Goal: Transaction & Acquisition: Purchase product/service

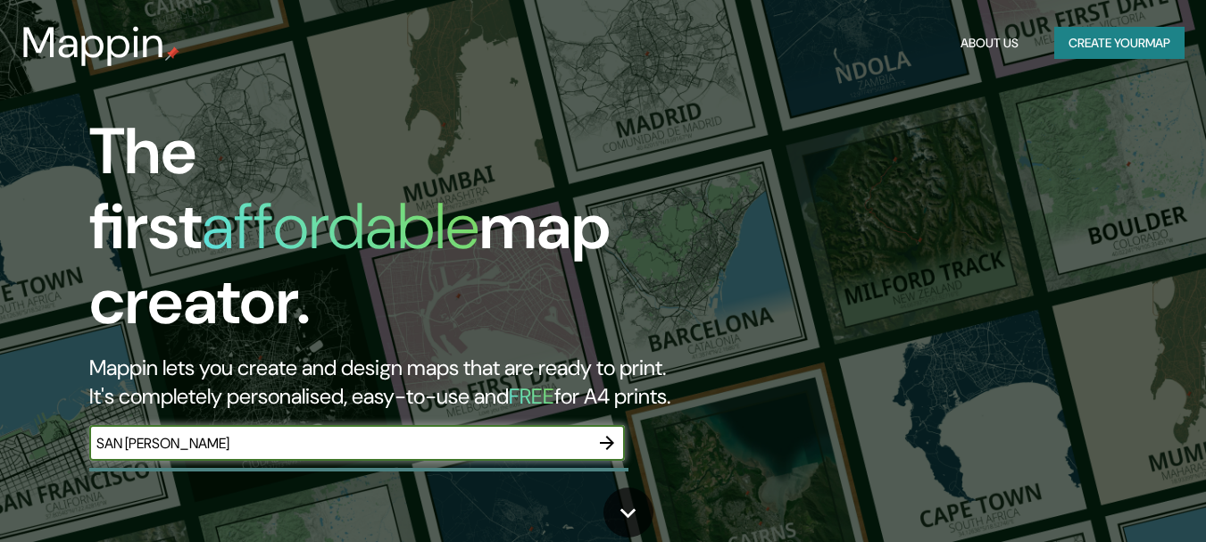
type input "SAN [PERSON_NAME]"
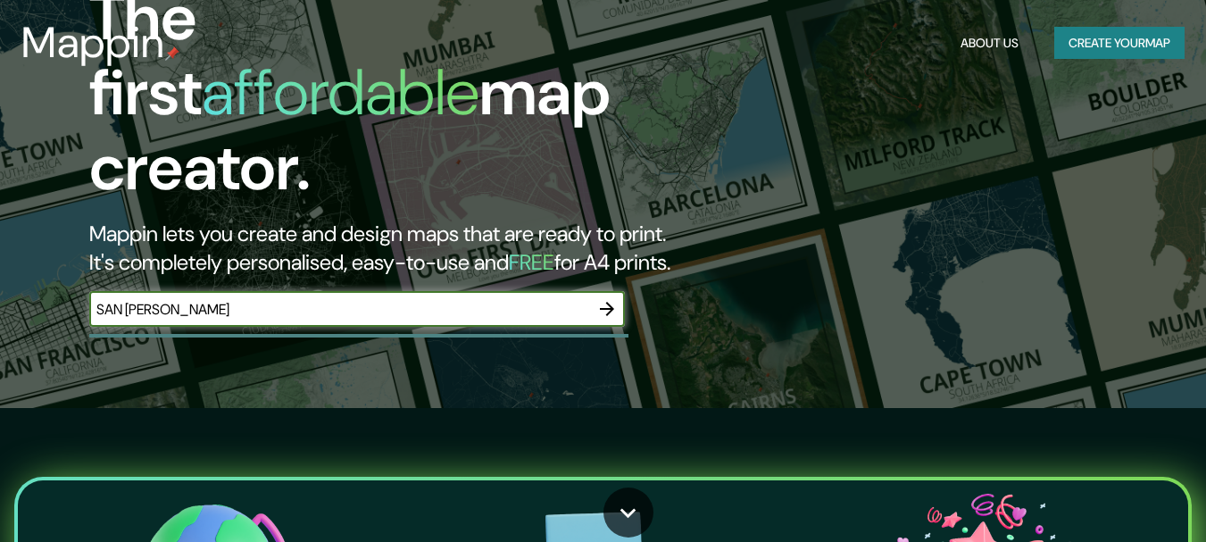
scroll to position [179, 0]
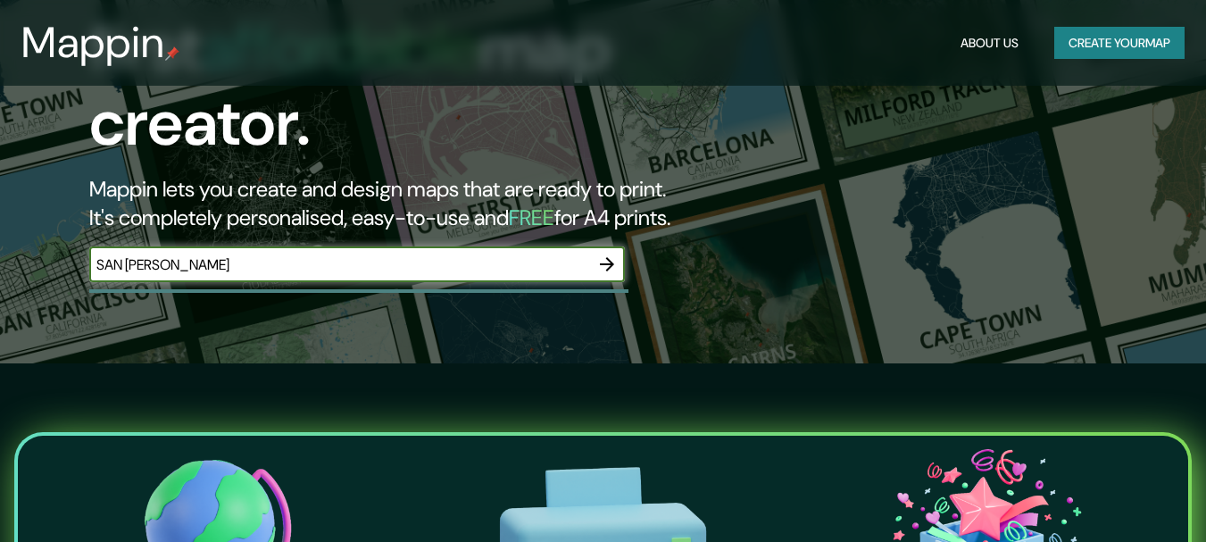
click at [602, 254] on icon "button" at bounding box center [606, 264] width 21 height 21
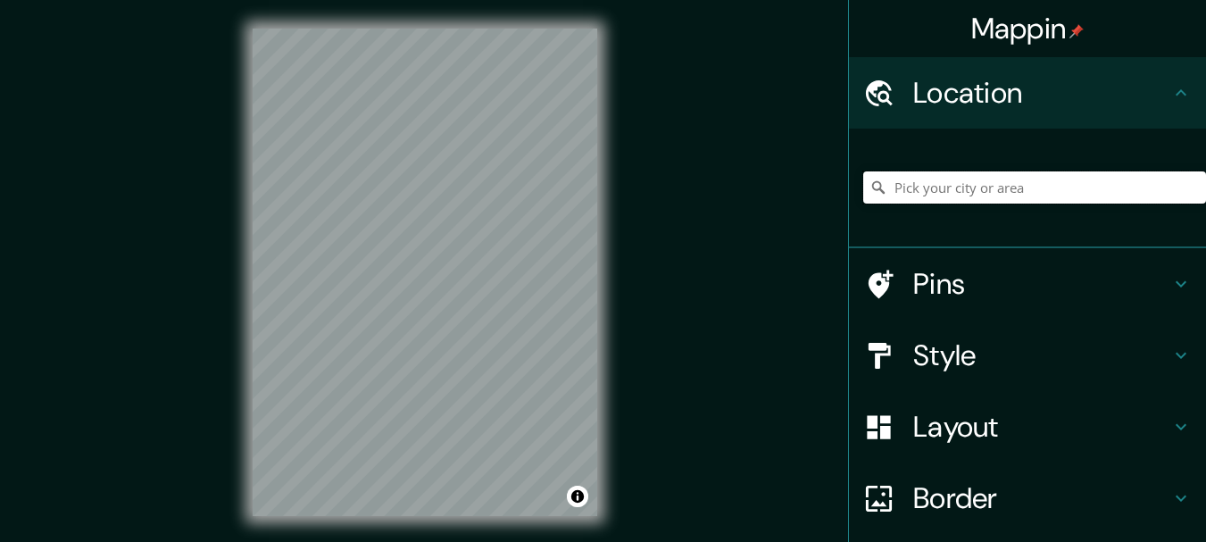
click at [976, 192] on input "Pick your city or area" at bounding box center [1034, 187] width 343 height 32
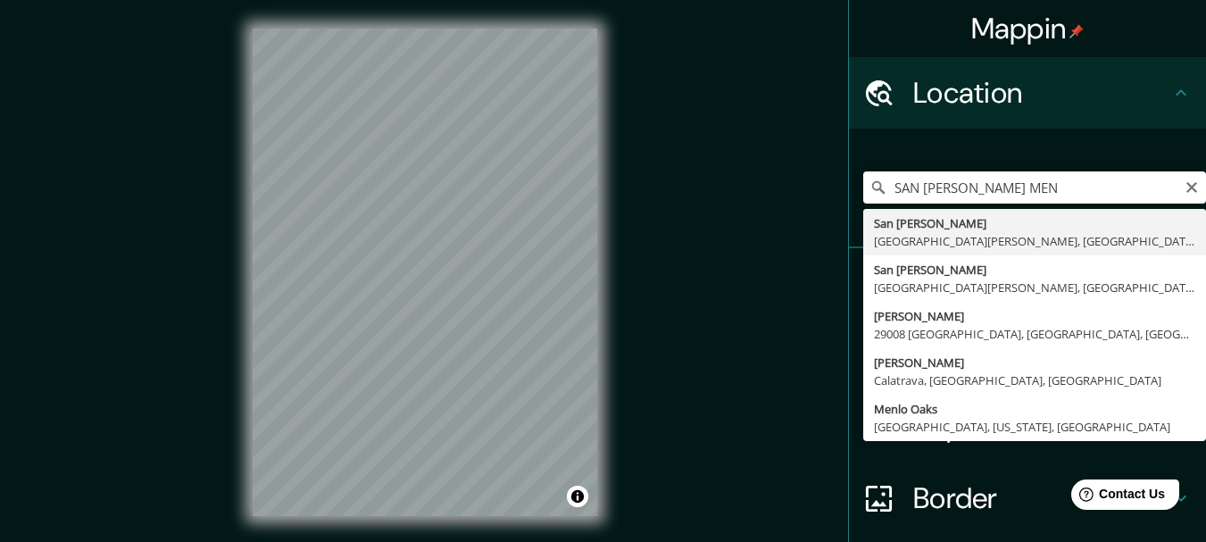
type input "[GEOGRAPHIC_DATA][PERSON_NAME], [GEOGRAPHIC_DATA][PERSON_NAME], [GEOGRAPHIC_DAT…"
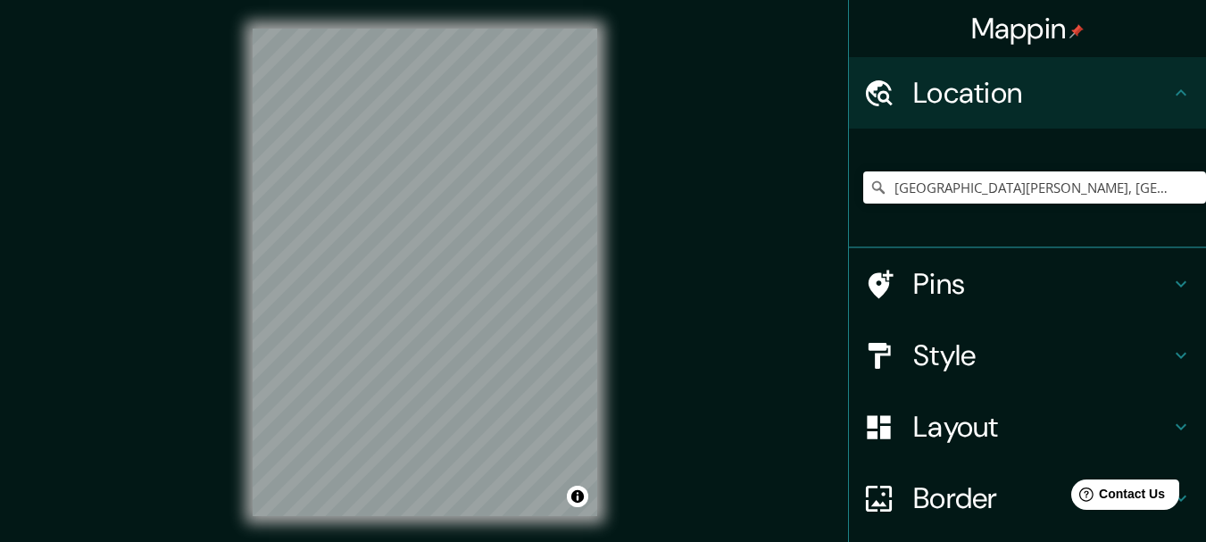
click at [562, 19] on div "© Mapbox © OpenStreetMap Improve this map" at bounding box center [425, 272] width 402 height 545
click at [468, 255] on div at bounding box center [461, 249] width 14 height 14
click at [462, 541] on html "Mappin Location [GEOGRAPHIC_DATA][PERSON_NAME], [GEOGRAPHIC_DATA][PERSON_NAME],…" at bounding box center [603, 271] width 1206 height 542
click at [520, 296] on div "© Mapbox © OpenStreetMap Improve this map" at bounding box center [425, 272] width 402 height 545
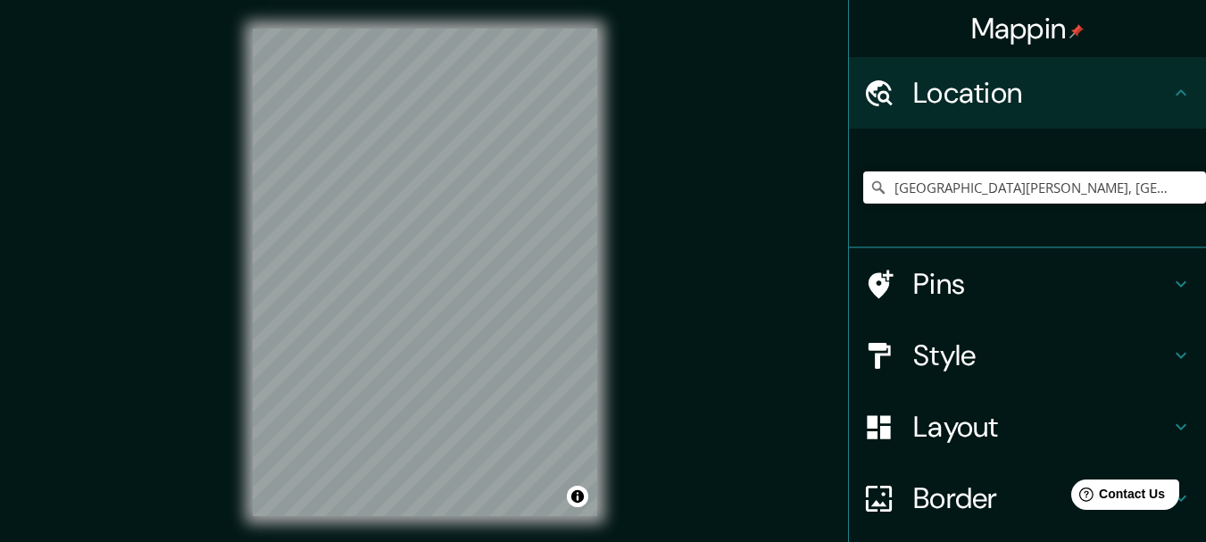
click at [1092, 290] on h4 "Pins" at bounding box center [1041, 284] width 257 height 36
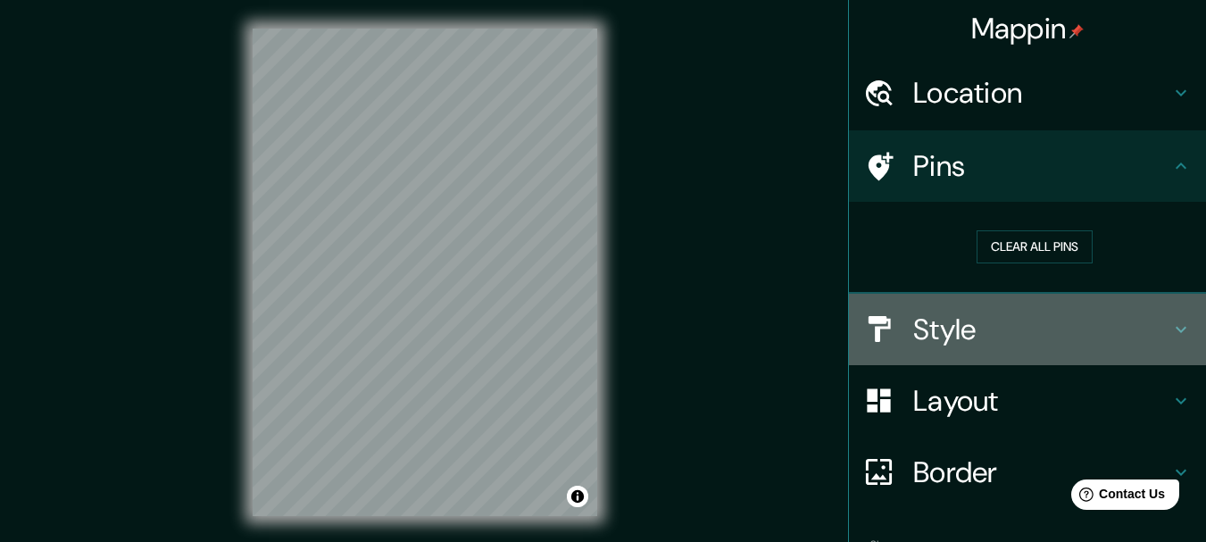
click at [1117, 318] on h4 "Style" at bounding box center [1041, 330] width 257 height 36
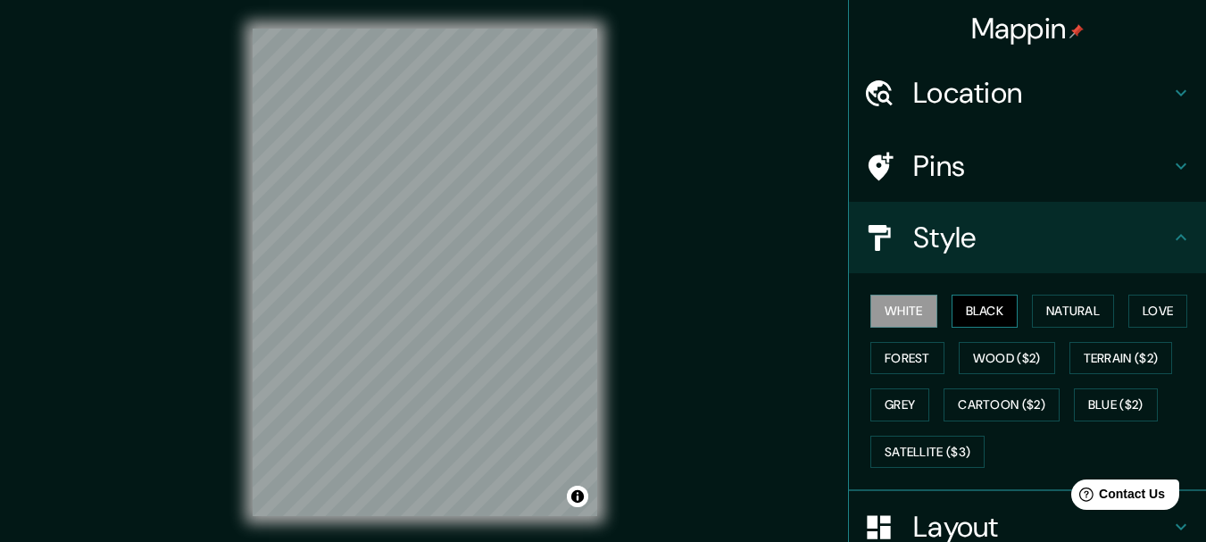
click at [972, 296] on button "Black" at bounding box center [985, 311] width 67 height 33
click at [1069, 305] on button "Natural" at bounding box center [1073, 311] width 82 height 33
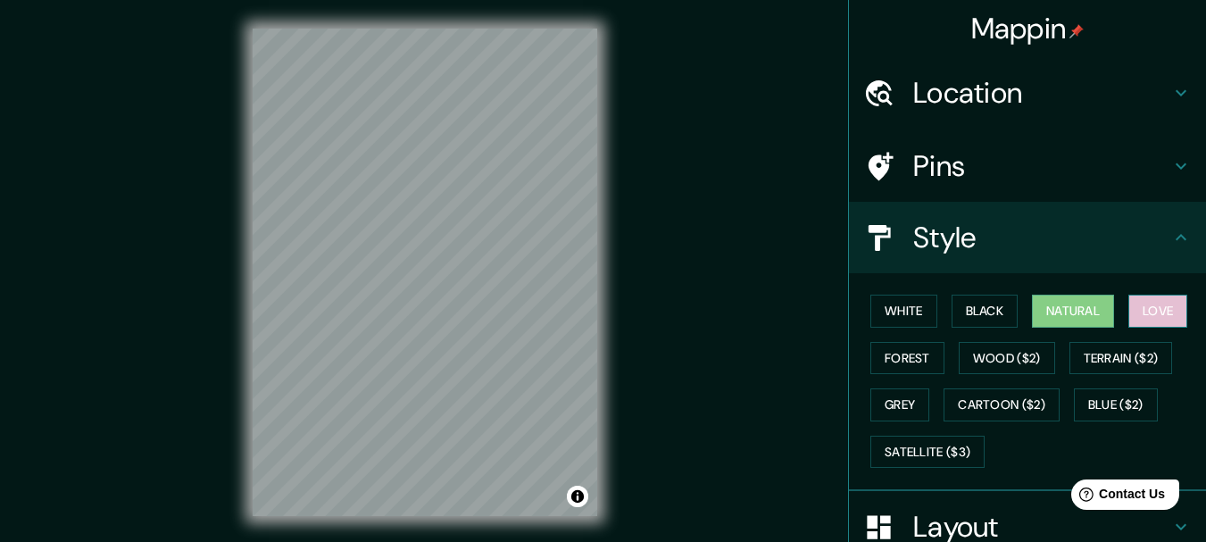
click at [1139, 297] on button "Love" at bounding box center [1157, 311] width 59 height 33
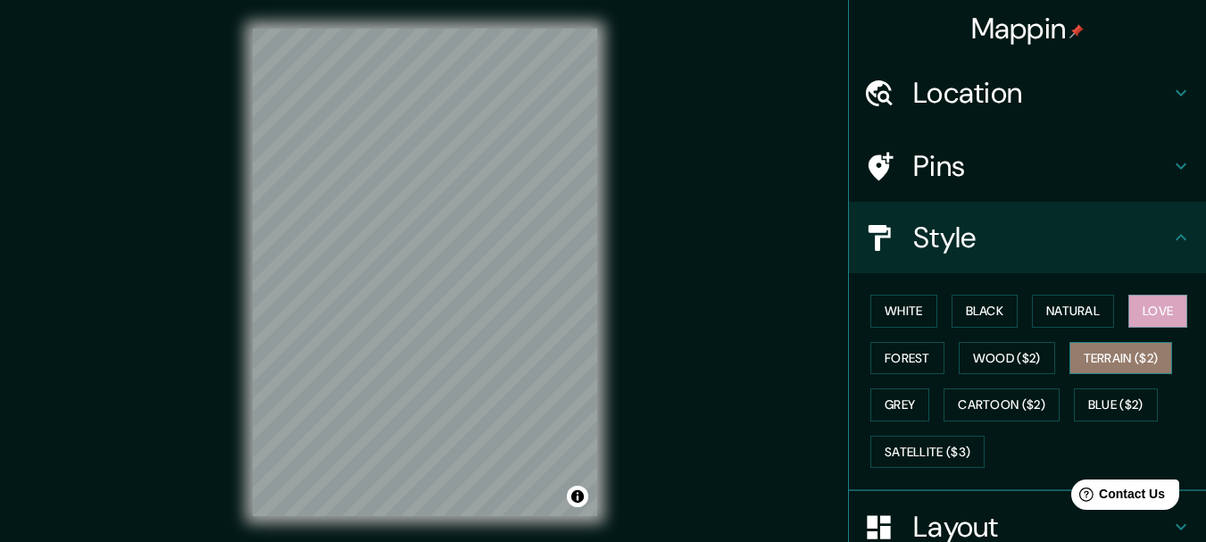
click at [1136, 345] on button "Terrain ($2)" at bounding box center [1122, 358] width 104 height 33
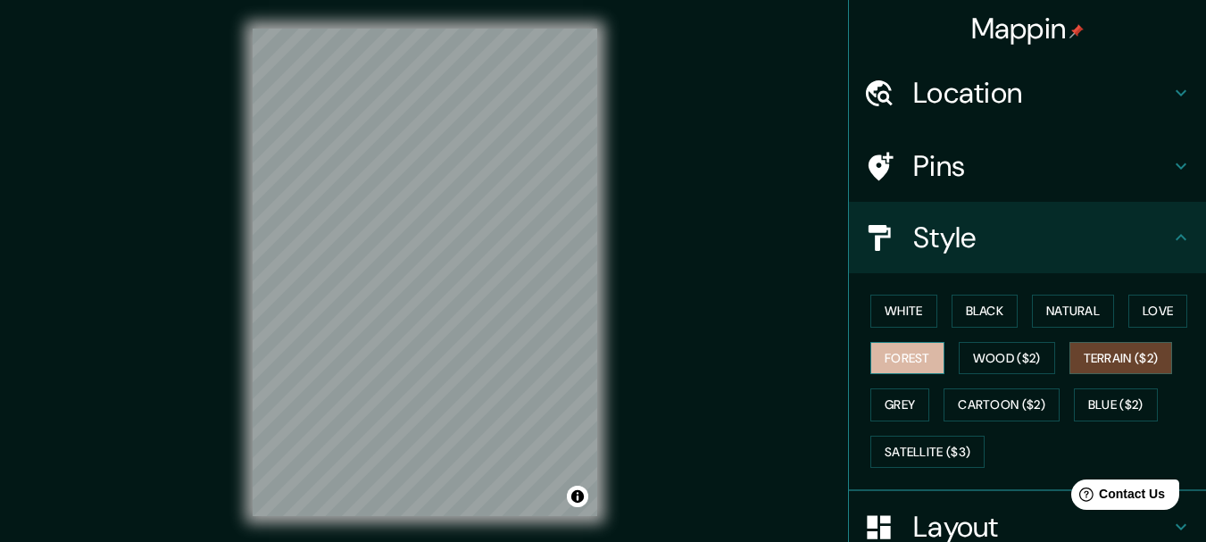
click at [910, 362] on button "Forest" at bounding box center [907, 358] width 74 height 33
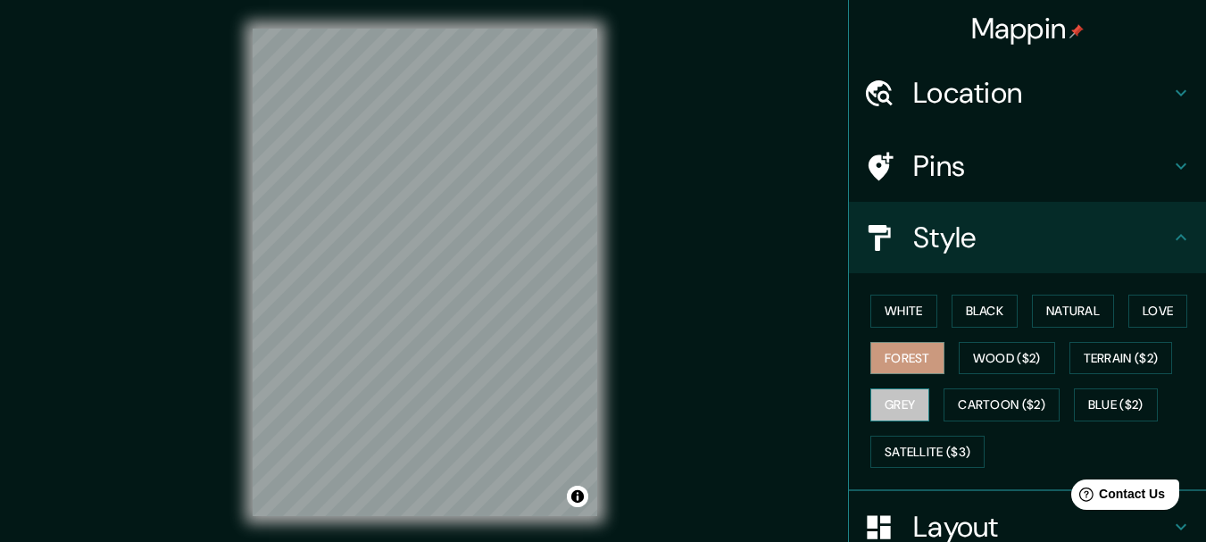
click at [883, 395] on button "Grey" at bounding box center [899, 404] width 59 height 33
click at [903, 360] on button "Forest" at bounding box center [907, 358] width 74 height 33
click at [887, 397] on button "Grey" at bounding box center [899, 404] width 59 height 33
click at [886, 314] on button "White" at bounding box center [903, 311] width 67 height 33
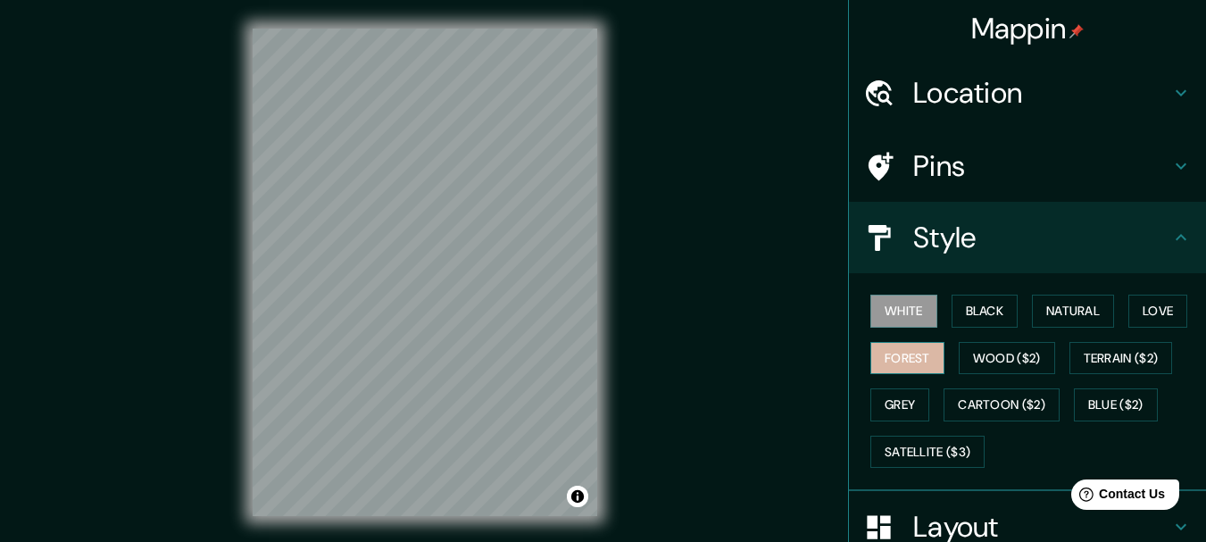
click at [882, 354] on button "Forest" at bounding box center [907, 358] width 74 height 33
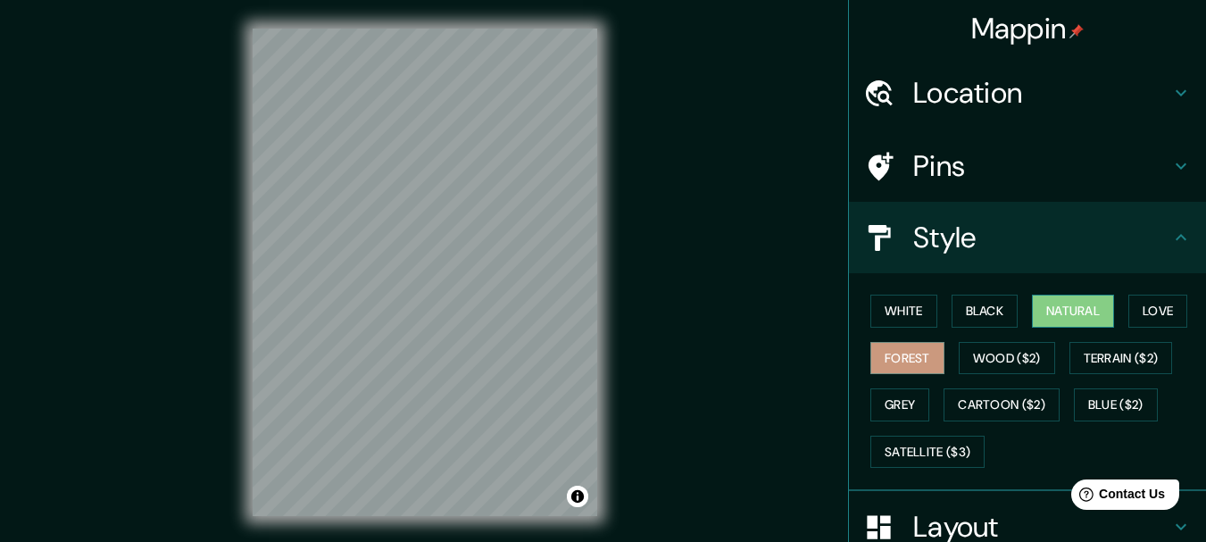
click at [1062, 306] on button "Natural" at bounding box center [1073, 311] width 82 height 33
click at [1128, 307] on button "Love" at bounding box center [1157, 311] width 59 height 33
click at [1058, 301] on button "Natural" at bounding box center [1073, 311] width 82 height 33
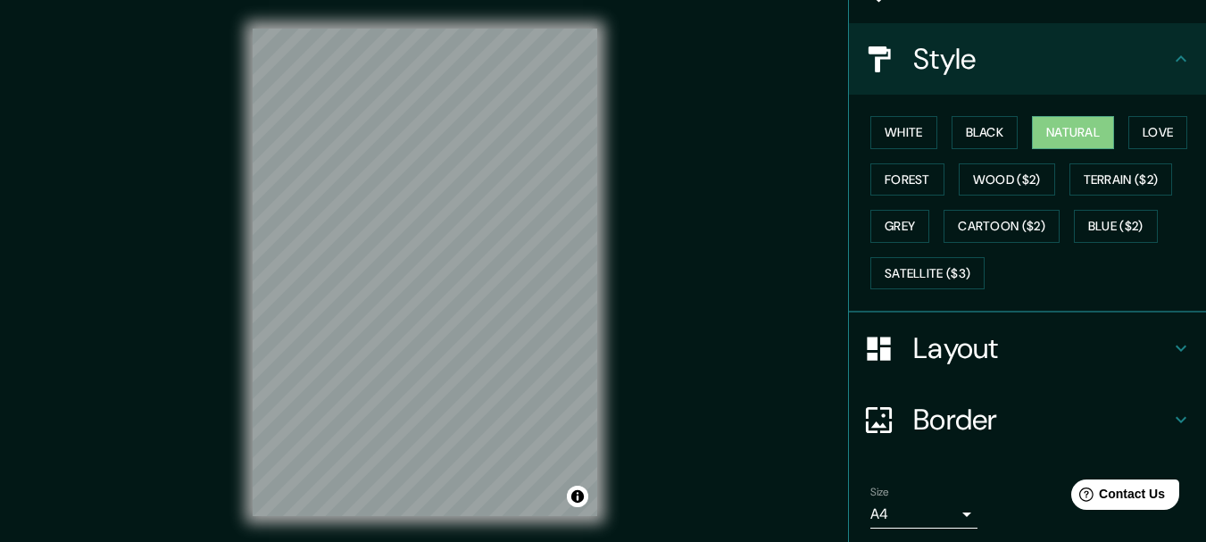
click at [984, 346] on h4 "Layout" at bounding box center [1041, 348] width 257 height 36
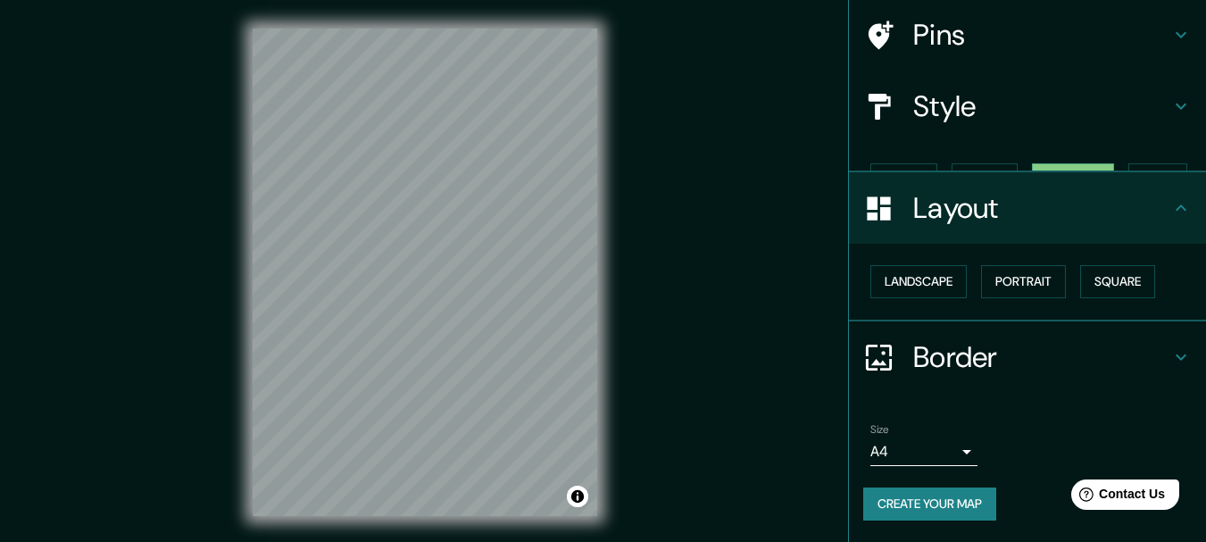
scroll to position [100, 0]
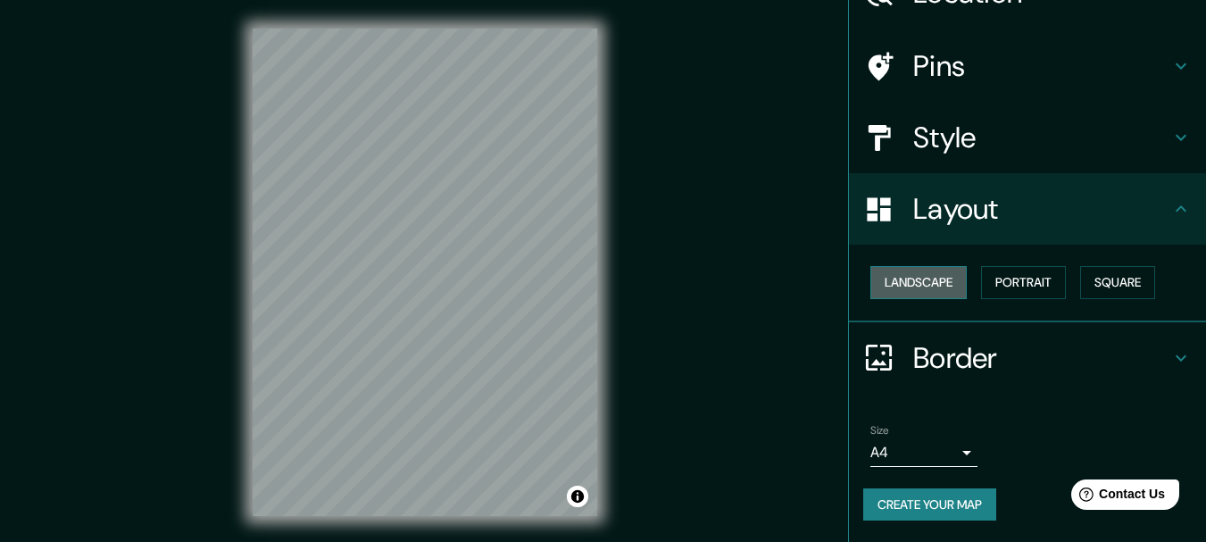
click at [921, 292] on button "Landscape" at bounding box center [918, 282] width 96 height 33
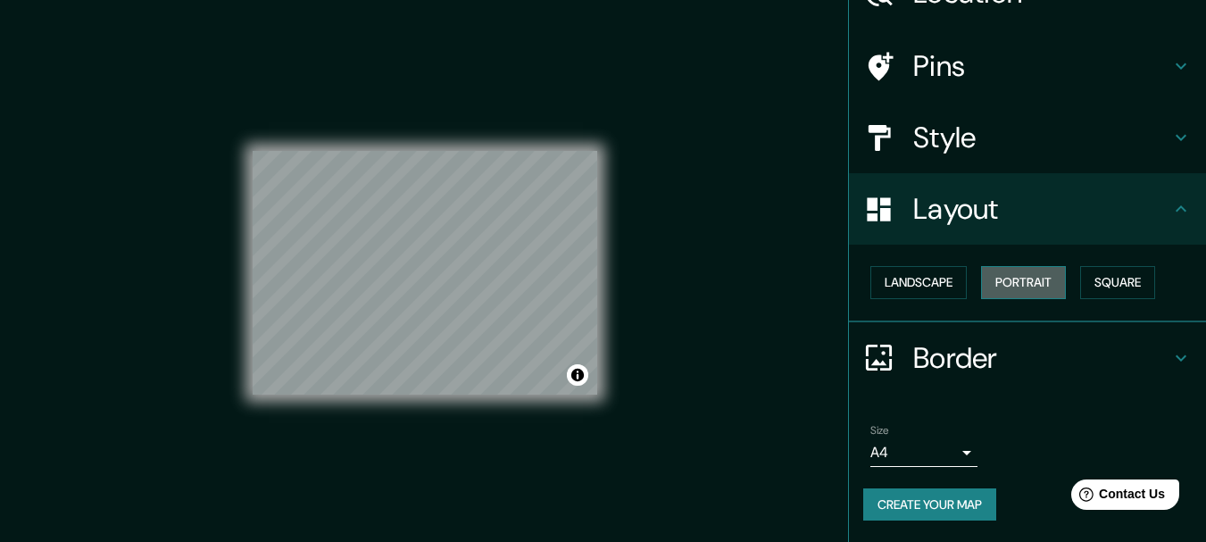
click at [1011, 270] on button "Portrait" at bounding box center [1023, 282] width 85 height 33
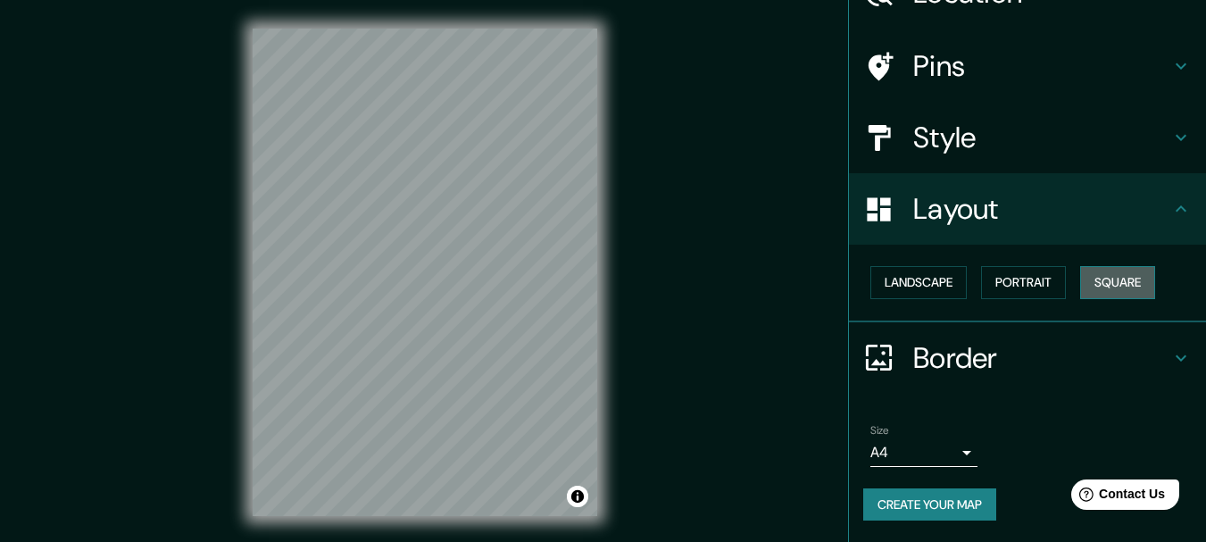
click at [1107, 286] on button "Square" at bounding box center [1117, 282] width 75 height 33
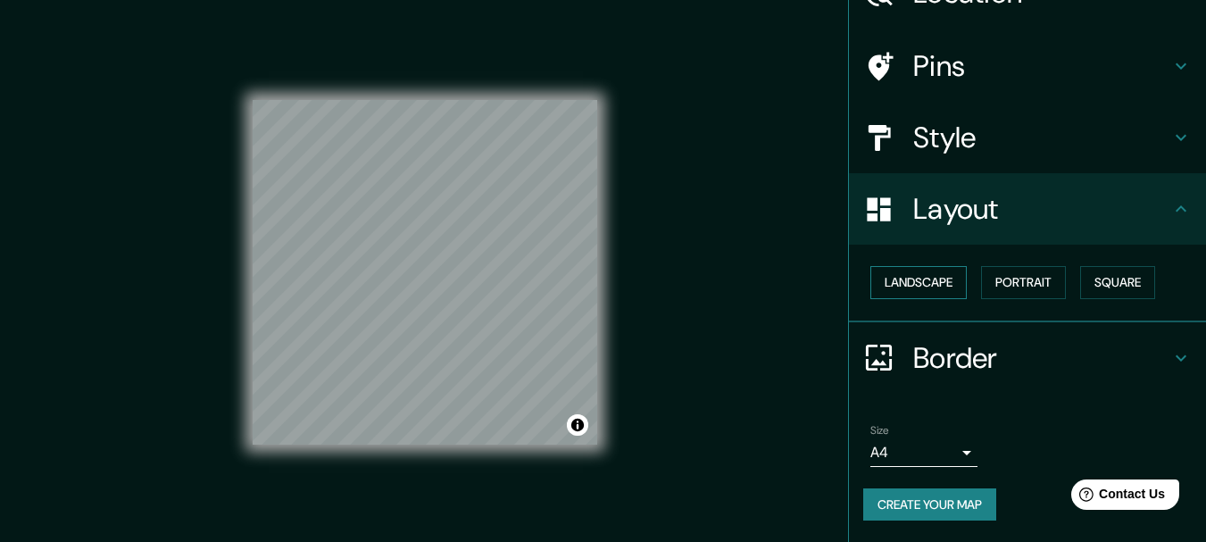
click at [898, 292] on button "Landscape" at bounding box center [918, 282] width 96 height 33
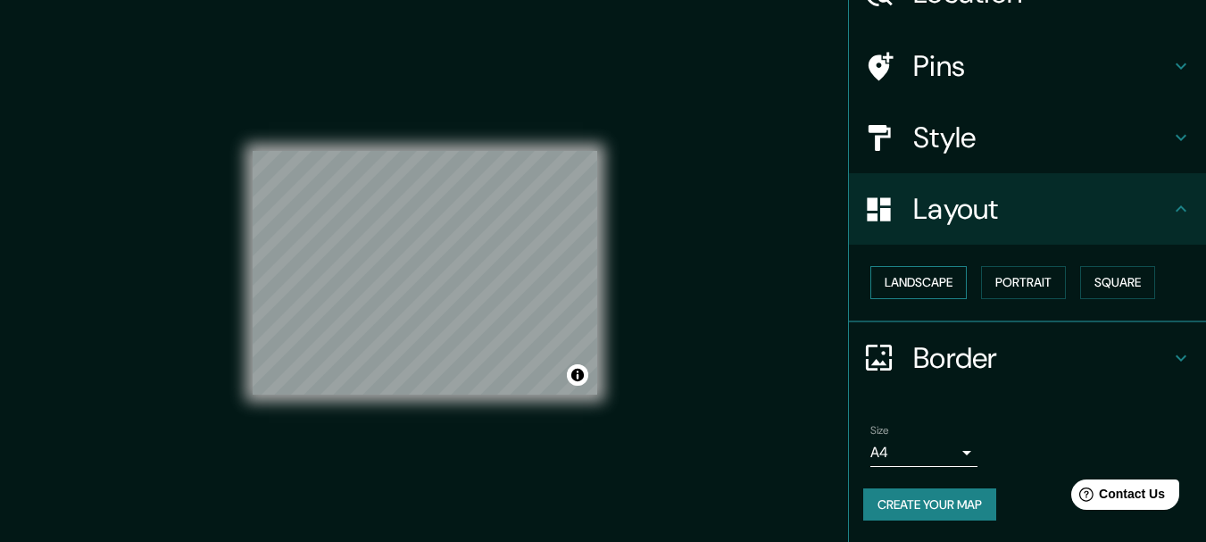
click at [941, 268] on div "Landscape [GEOGRAPHIC_DATA]" at bounding box center [1034, 282] width 343 height 47
click at [941, 276] on button "Landscape" at bounding box center [918, 282] width 96 height 33
click at [1045, 278] on button "Portrait" at bounding box center [1023, 282] width 85 height 33
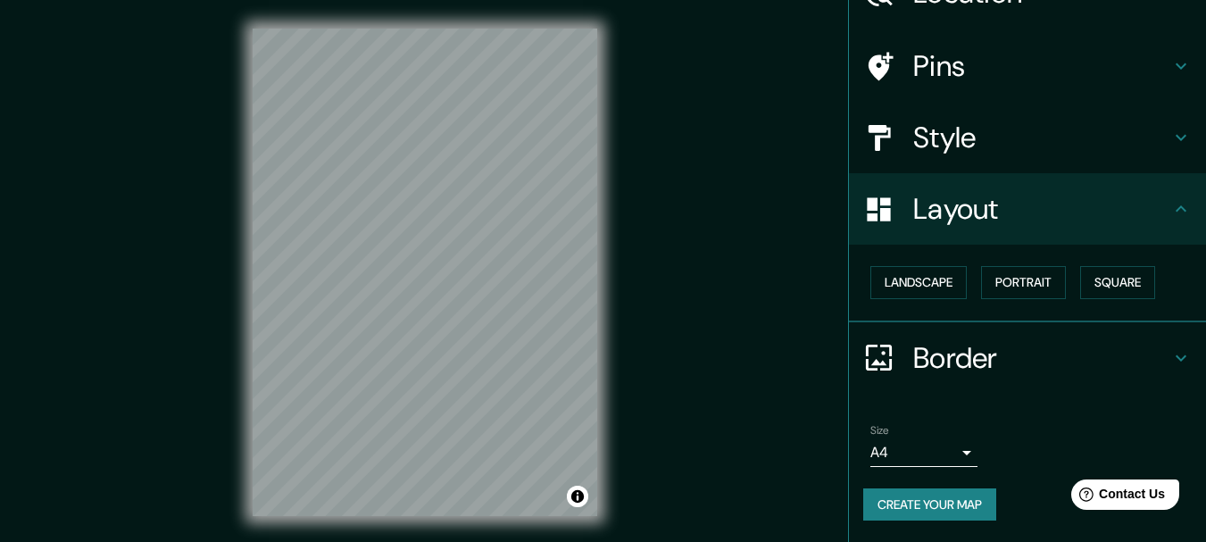
scroll to position [31, 0]
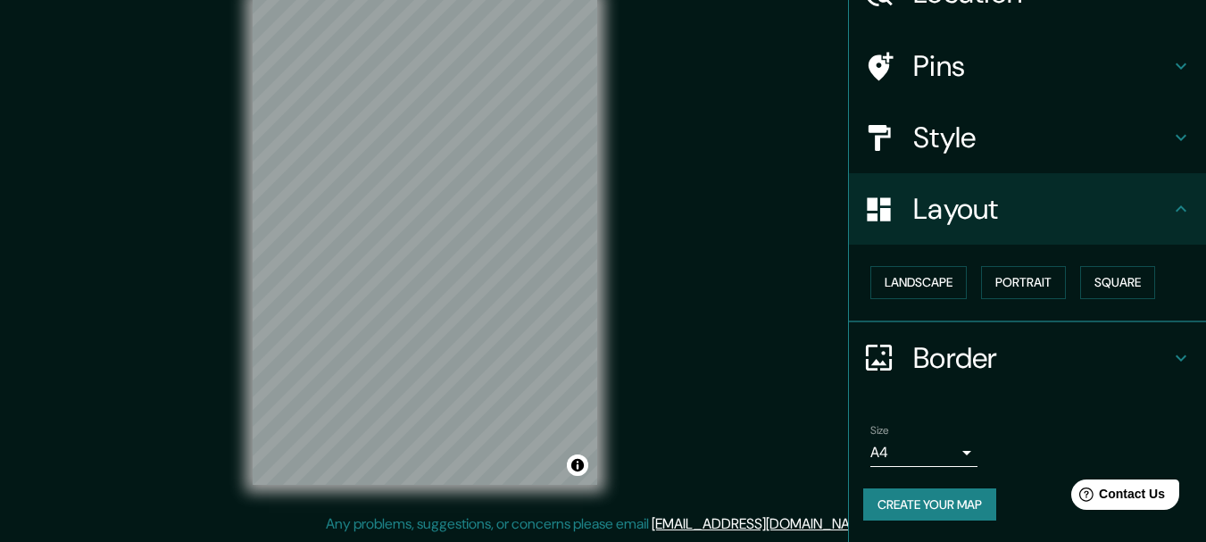
click at [935, 356] on h4 "Border" at bounding box center [1041, 358] width 257 height 36
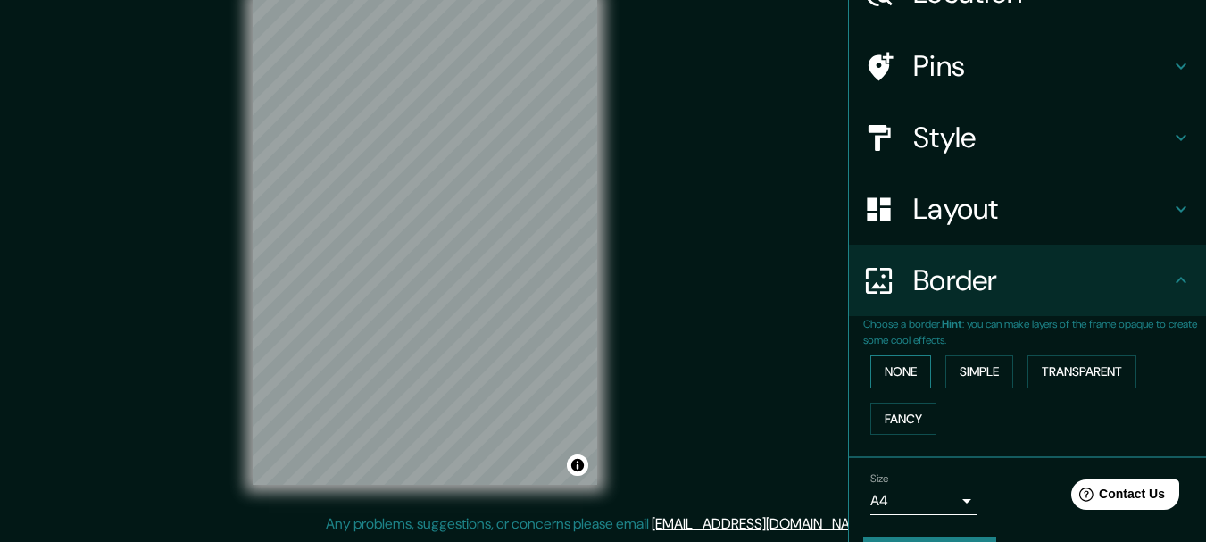
click at [885, 376] on button "None" at bounding box center [900, 371] width 61 height 33
click at [974, 370] on button "Simple" at bounding box center [979, 371] width 68 height 33
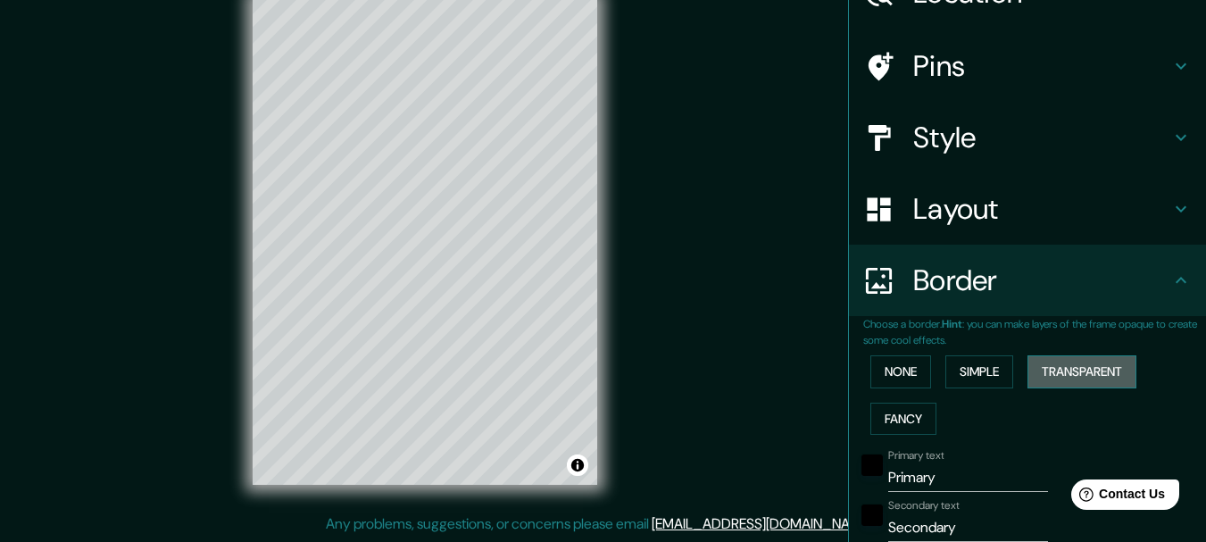
click at [1076, 366] on button "Transparent" at bounding box center [1082, 371] width 109 height 33
click at [872, 416] on button "Fancy" at bounding box center [903, 419] width 66 height 33
click at [879, 375] on button "None" at bounding box center [900, 371] width 61 height 33
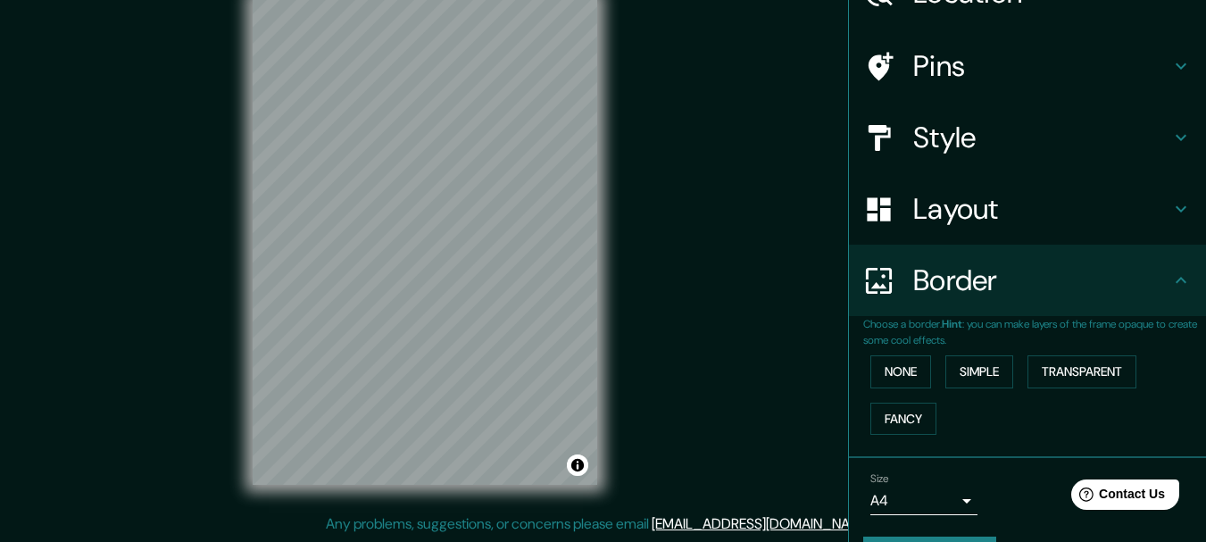
scroll to position [0, 0]
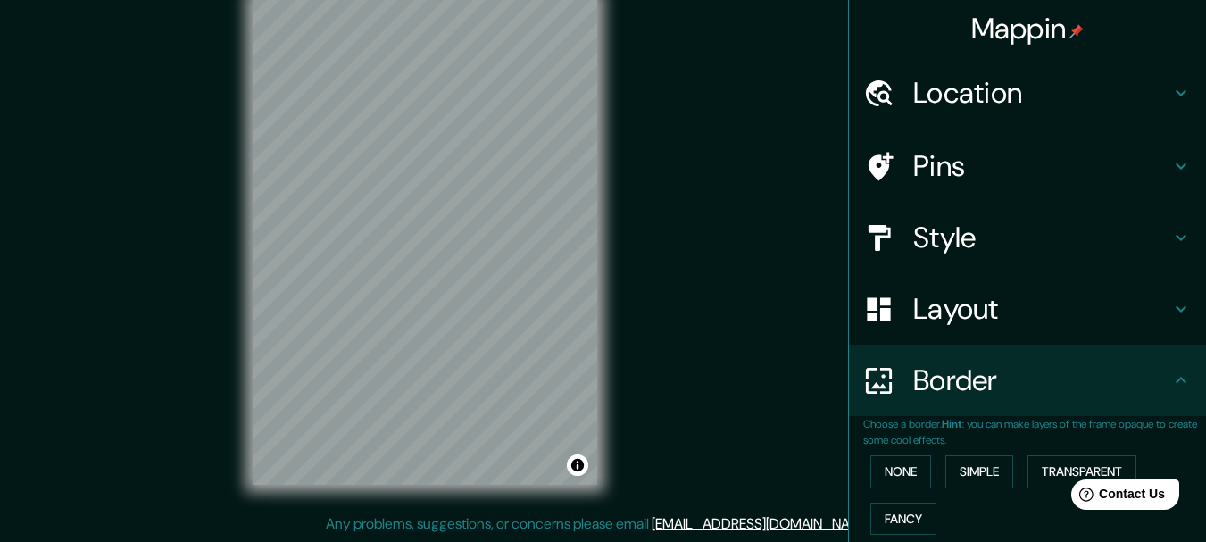
click at [1013, 86] on h4 "Location" at bounding box center [1041, 93] width 257 height 36
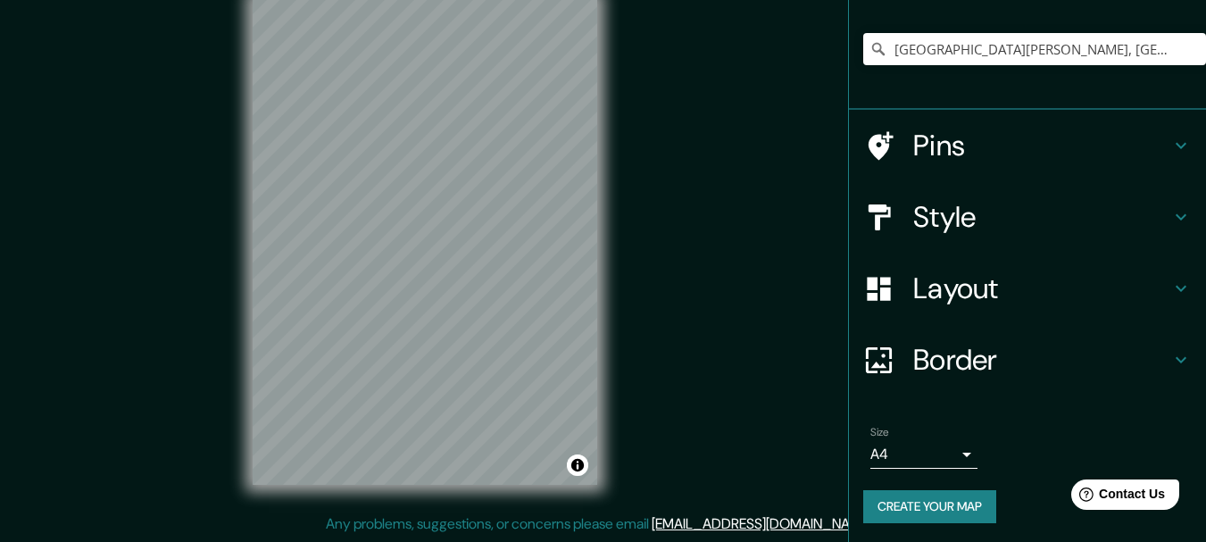
scroll to position [141, 0]
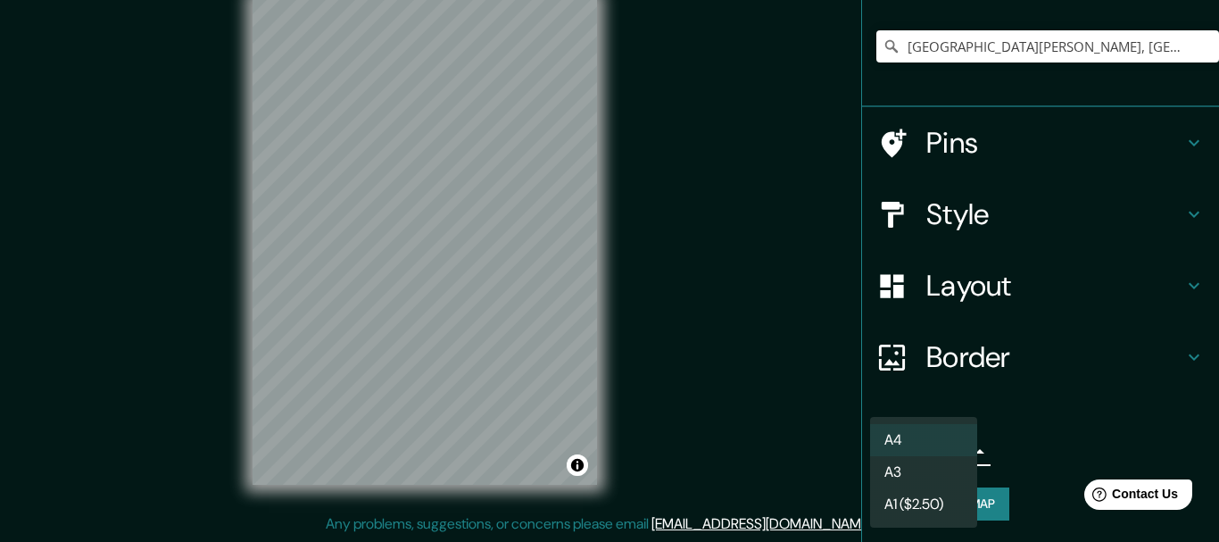
click at [953, 445] on body "Mappin Location [GEOGRAPHIC_DATA][PERSON_NAME], [GEOGRAPHIC_DATA][PERSON_NAME],…" at bounding box center [609, 240] width 1219 height 542
click at [930, 477] on li "A3" at bounding box center [923, 472] width 107 height 32
type input "a4"
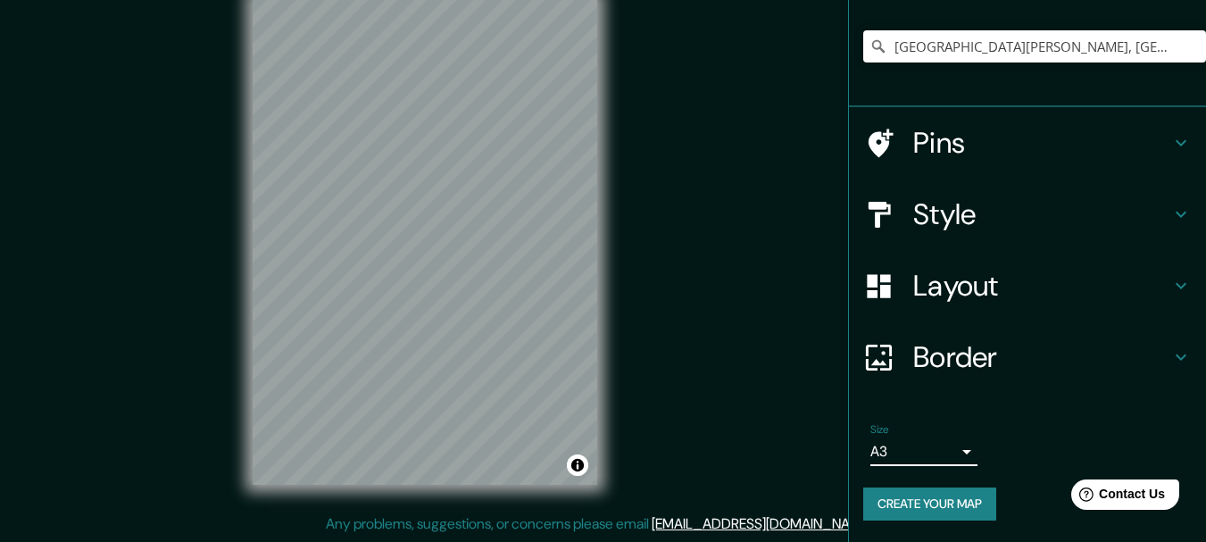
click at [1089, 414] on li "Size A3 a4 Create your map" at bounding box center [1027, 475] width 357 height 133
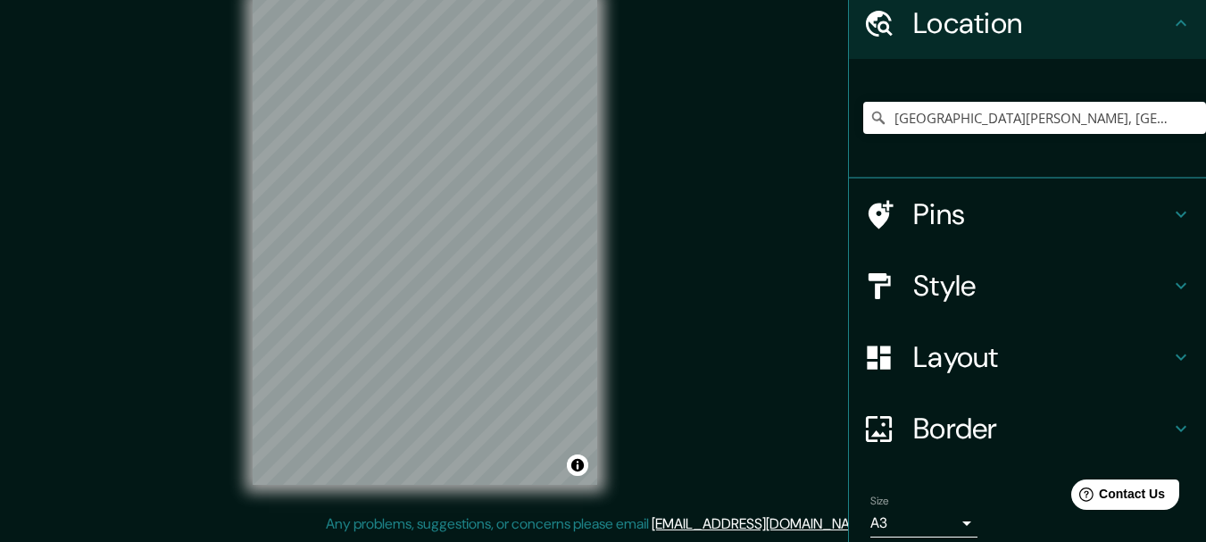
scroll to position [0, 0]
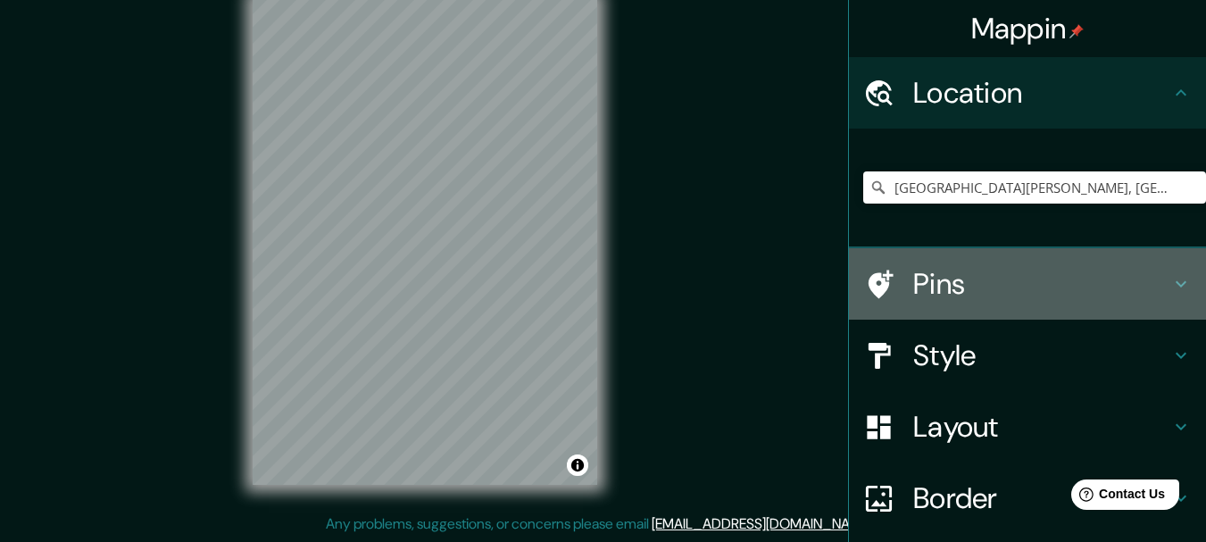
click at [981, 278] on h4 "Pins" at bounding box center [1041, 284] width 257 height 36
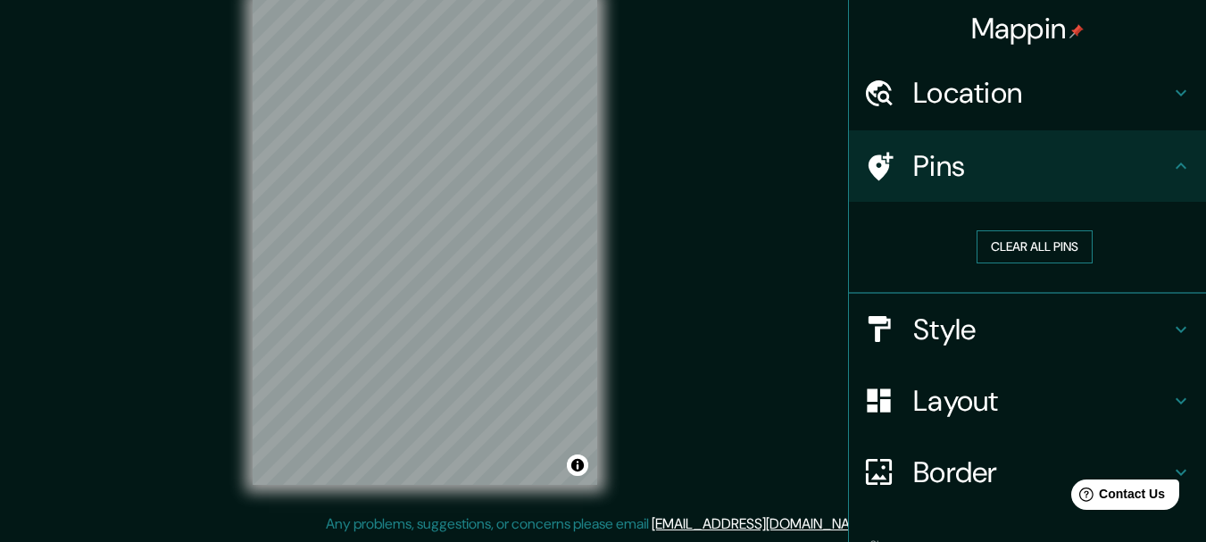
click at [1018, 259] on button "Clear all pins" at bounding box center [1035, 246] width 116 height 33
click at [1016, 246] on button "Clear all pins" at bounding box center [1035, 246] width 116 height 33
